Goal: Obtain resource: Download file/media

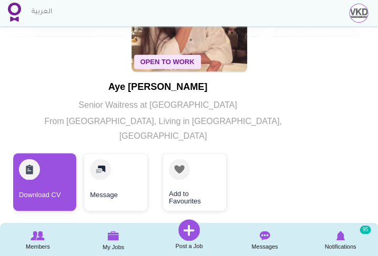
scroll to position [135, 0]
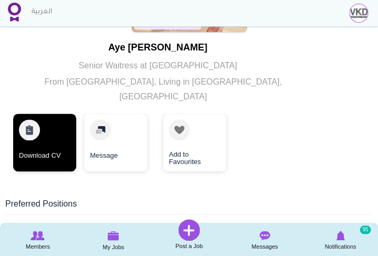
click at [34, 139] on link "Download CV" at bounding box center [44, 143] width 63 height 58
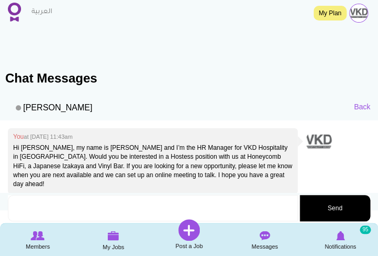
click at [12, 13] on img at bounding box center [14, 12] width 13 height 19
click at [17, 15] on img at bounding box center [14, 12] width 13 height 19
